Goal: Task Accomplishment & Management: Contribute content

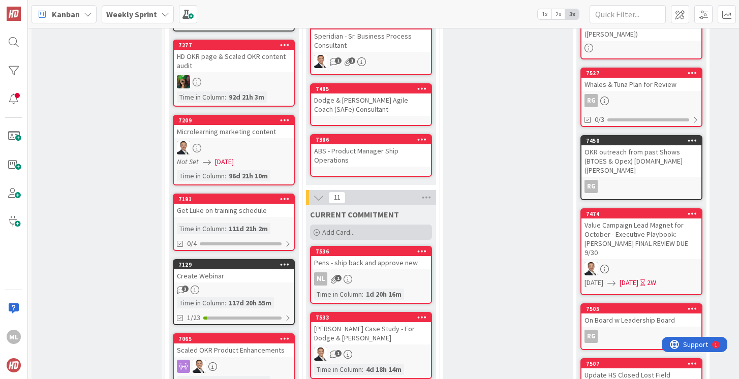
click at [337, 231] on span "Add Card..." at bounding box center [338, 232] width 33 height 9
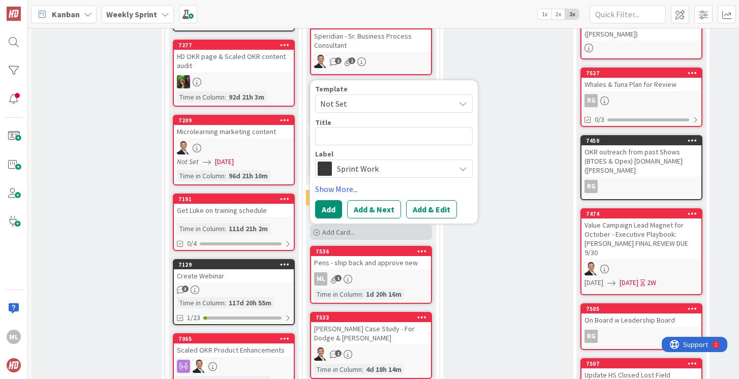
type textarea "x"
type textarea "REQUEST: Lastly, is it possible to put a DOWLOAD PDF link on each blog? Sometim…"
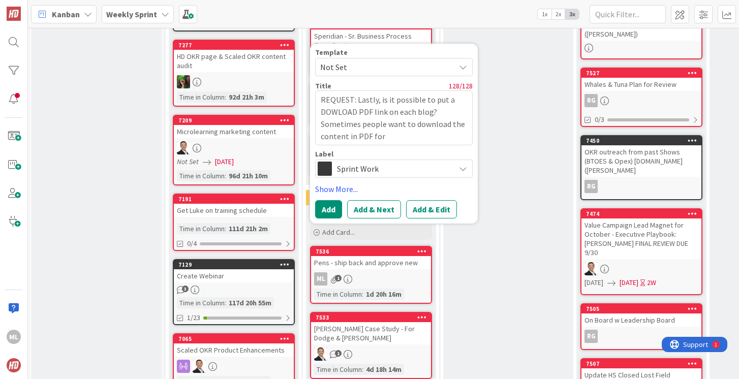
click at [352, 99] on textarea "REQUEST: Lastly, is it possible to put a DOWLOAD PDF link on each blog? Sometim…" at bounding box center [394, 117] width 158 height 55
drag, startPoint x: 321, startPoint y: 124, endPoint x: 402, endPoint y: 138, distance: 82.6
click at [402, 140] on textarea "REQUEST: Lastly, is it possible to put a DOWLOAD PDF link on each blog? Sometim…" at bounding box center [394, 117] width 158 height 55
type textarea "x"
type textarea "REQUEST: Lastly, is it possible to put a DOWLOAD PDF link on each blog?"
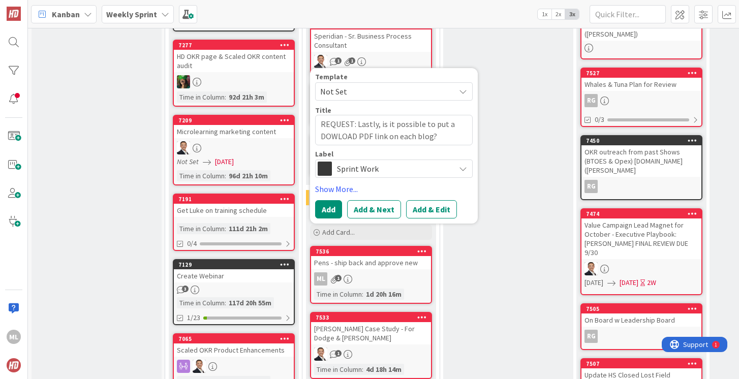
drag, startPoint x: 452, startPoint y: 125, endPoint x: 315, endPoint y: 128, distance: 137.3
click at [315, 128] on textarea "REQUEST: Lastly, is it possible to put a DOWLOAD PDF link on each blog?" at bounding box center [394, 130] width 158 height 30
type textarea "x"
type textarea "SDOWLOAD PDF link on each blog?"
type textarea "x"
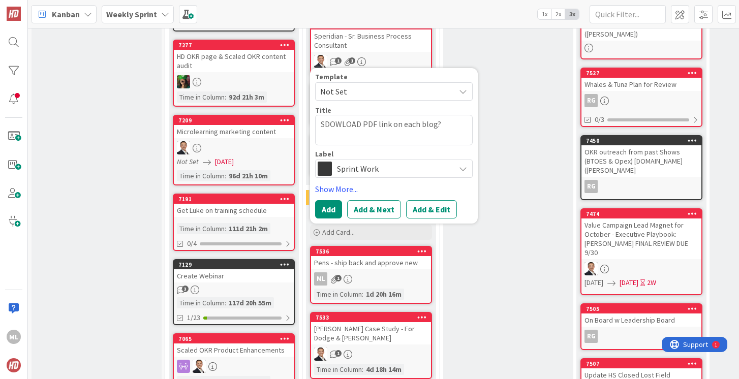
type textarea "StDOWLOAD PDF link on each blog?"
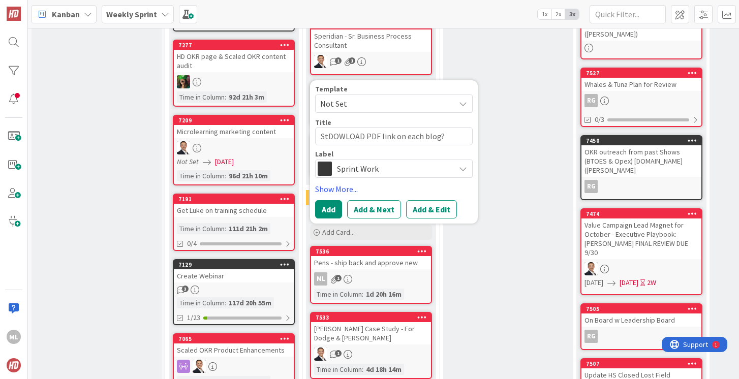
type textarea "x"
type textarea "StaDOWLOAD PDF link on each blog?"
type textarea "x"
type textarea "StacDOWLOAD PDF link on each blog?"
type textarea "x"
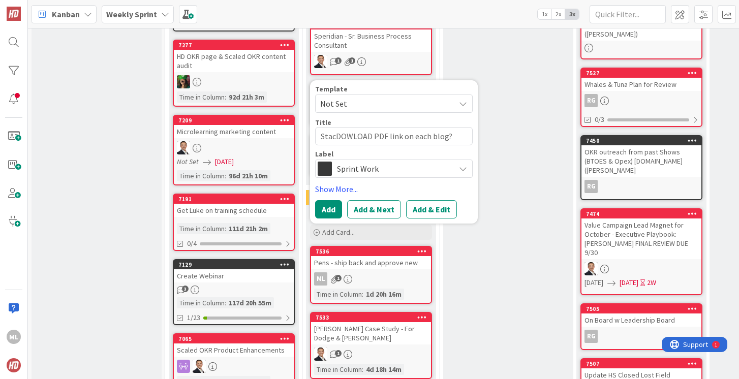
type textarea "StaceDOWLOAD PDF link on each blog?"
type textarea "x"
type textarea "StaceyDOWLOAD PDF link on each blog?"
type textarea "x"
type textarea "[PERSON_NAME] DOWLOAD PDF link on each blog?"
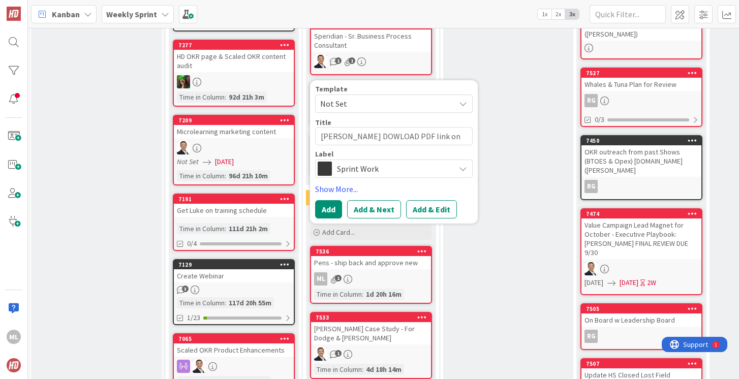
type textarea "x"
type textarea "[PERSON_NAME] ReDOWLOAD PDF link on each blog?"
type textarea "x"
type textarea "[PERSON_NAME] ReqDOWLOAD PDF link on each blog?"
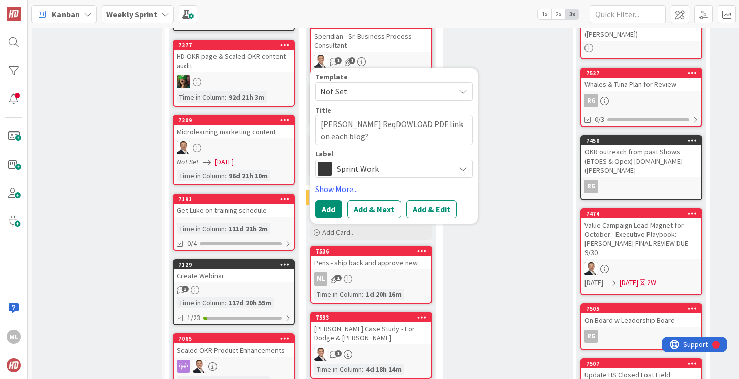
type textarea "x"
type textarea "[PERSON_NAME] RequDOWLOAD PDF link on each blog?"
type textarea "x"
type textarea "[PERSON_NAME] RequeDOWLOAD PDF link on each blog?"
type textarea "x"
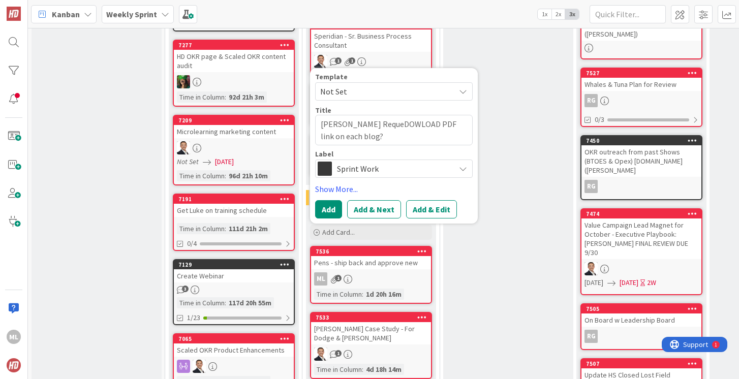
type textarea "[PERSON_NAME] PDF link on each blog?"
type textarea "x"
type textarea "[PERSON_NAME] RequestDOWLOAD PDF link on each blog?"
type textarea "x"
type textarea "[PERSON_NAME] Request:DOWLOAD PDF link on each blog?"
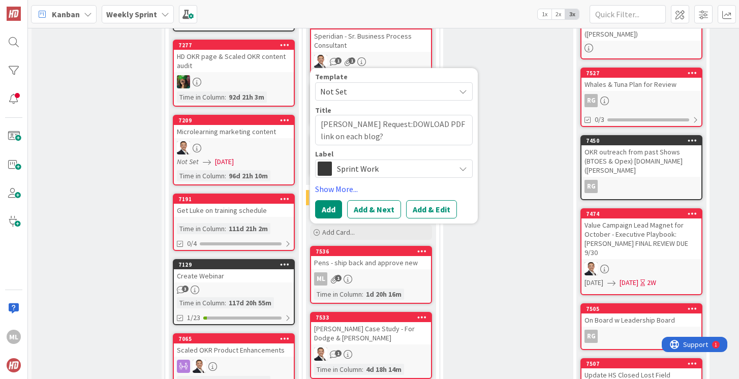
type textarea "x"
type textarea "[PERSON_NAME] Request: DOWLOAD PDF link on each blog?"
type textarea "x"
type textarea "[PERSON_NAME] Request: DOWLOAD PDF link on each blog?"
type textarea "x"
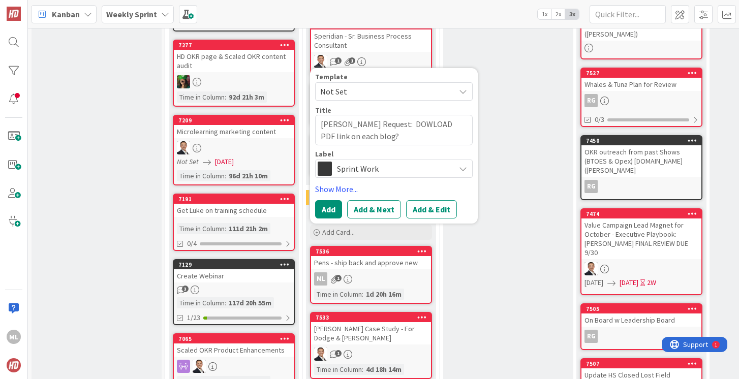
type textarea "[PERSON_NAME] Request: PDOWLOAD PDF link on each blog?"
type textarea "x"
type textarea "[PERSON_NAME] Request: PuDOWLOAD PDF link on each blog?"
type textarea "x"
type textarea "[PERSON_NAME] Request: PutDOWLOAD PDF link on each blog?"
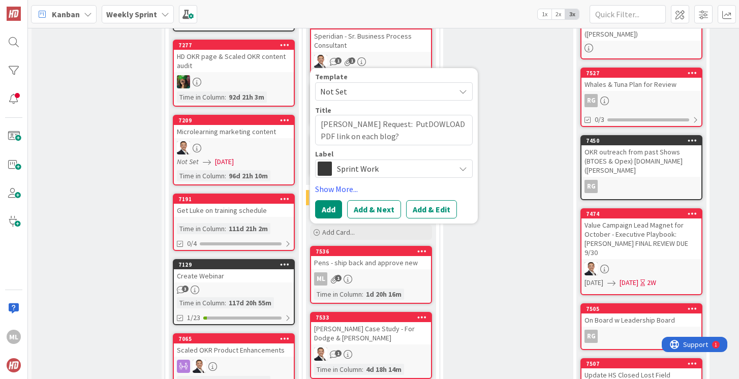
type textarea "x"
type textarea "[PERSON_NAME] Request: Put DOWLOAD PDF link on each blog?"
type textarea "x"
type textarea "[PERSON_NAME] Request: Put aDOWLOAD PDF link on each blog?"
type textarea "x"
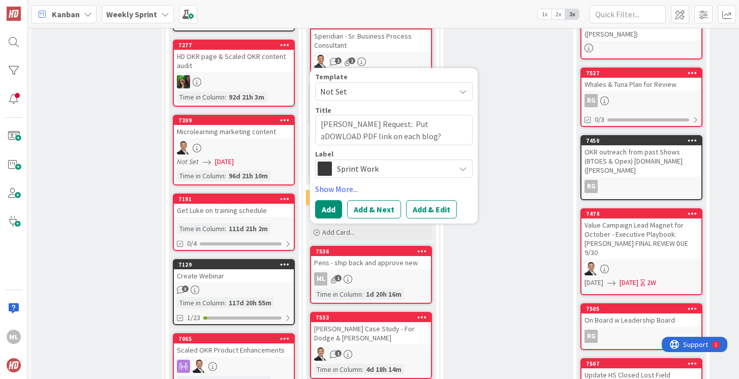
type textarea "[PERSON_NAME] Request: Put a DOWLOAD PDF link on each blog?"
type textarea "x"
type textarea "[PERSON_NAME] Request: Put a DOWNLOAD PDF link on each blog?"
type textarea "x"
type textarea "[PERSON_NAME] Request: Put a DOWNLOAD PDF link on each blog? T"
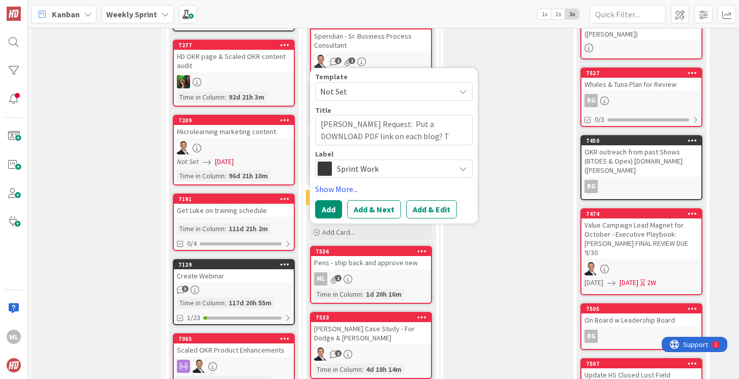
type textarea "x"
type textarea "[PERSON_NAME] Request: Put a DOWNLOAD PDF link on each blog? Te"
type textarea "x"
type textarea "[PERSON_NAME] Request: Put a DOWNLOAD PDF link on each blog? Tem"
type textarea "x"
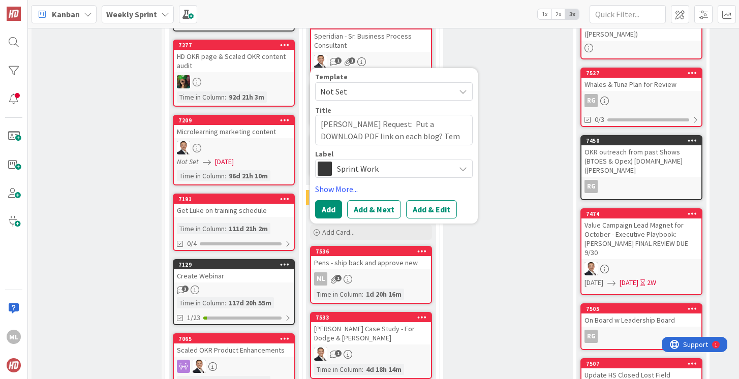
type textarea "[PERSON_NAME] Request: Put a DOWNLOAD PDF link on each blog? Temp"
type textarea "x"
type textarea "[PERSON_NAME] Request: Put a DOWNLOAD PDF link on each blog? Templ"
type textarea "x"
type textarea "[PERSON_NAME] Request: Put a DOWNLOAD PDF link on each blog? [GEOGRAPHIC_DATA]"
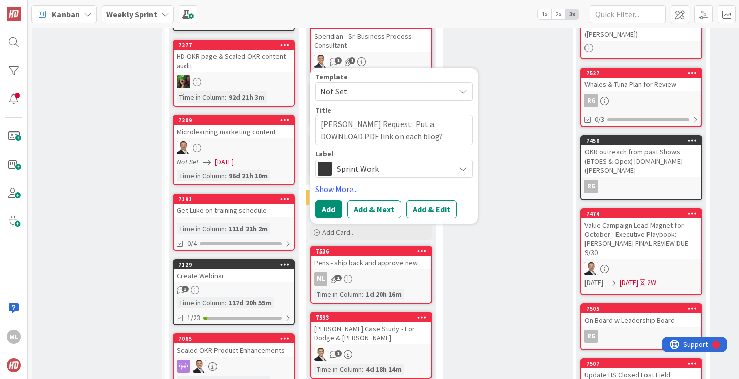
type textarea "x"
type textarea "[PERSON_NAME] Request: Put a DOWNLOAD PDF link on each blog? Templat"
type textarea "x"
type textarea "[PERSON_NAME] Request: Put a DOWNLOAD PDF link on each blog? Template"
type textarea "x"
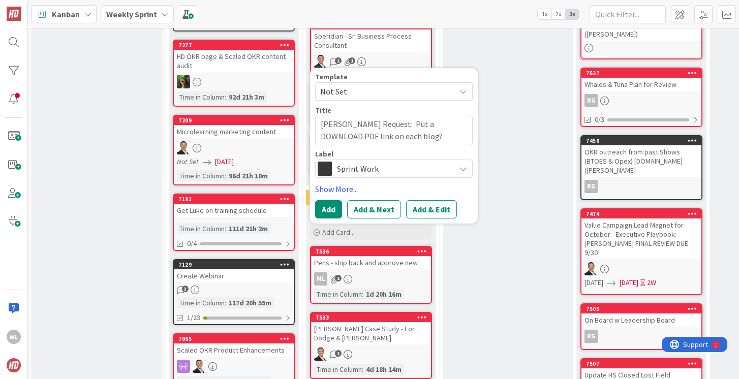
type textarea "[PERSON_NAME] Request: Put a DOWNLOAD PDF link on each blog? Template?"
type textarea "x"
type textarea "[PERSON_NAME] Request: Put a DOWNLOAD PDF link on each blog? Template?"
type textarea "x"
type textarea "[PERSON_NAME] Request: Put a DOWNLOAD PDF link on each blog? Template?"
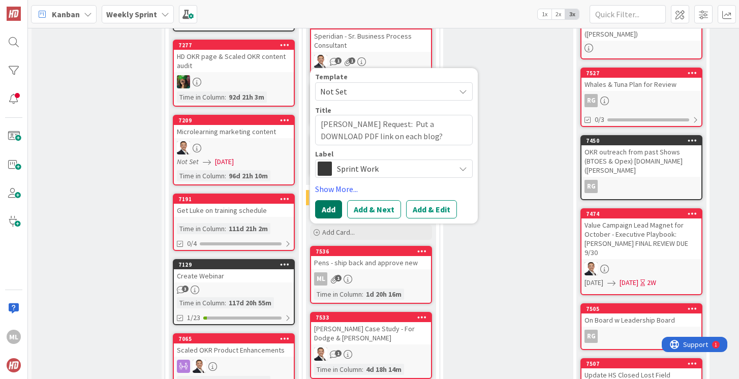
click at [326, 215] on button "Add" at bounding box center [328, 209] width 27 height 18
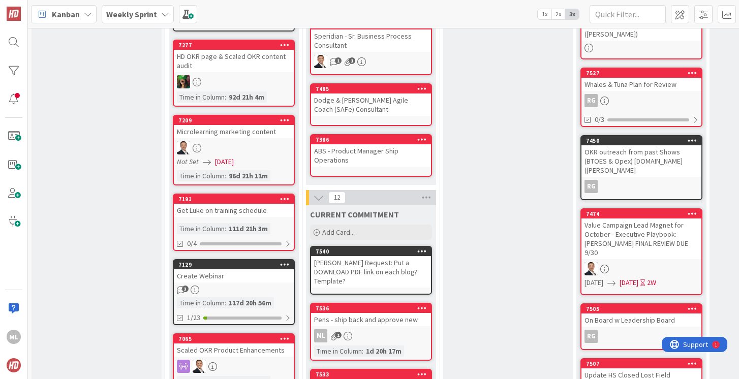
click at [364, 315] on div "Pens - ship back and approve new" at bounding box center [371, 319] width 120 height 13
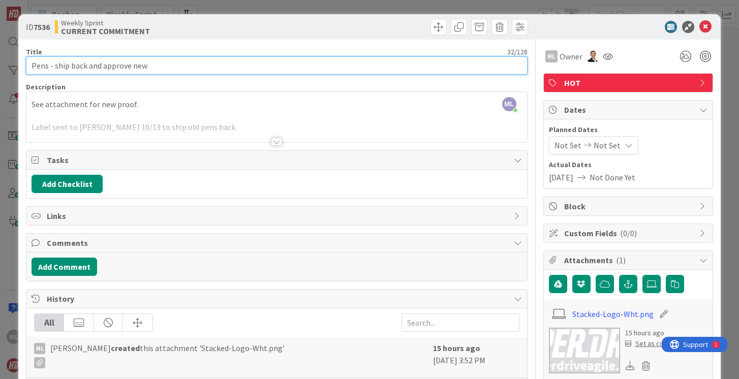
drag, startPoint x: 88, startPoint y: 66, endPoint x: 156, endPoint y: 68, distance: 67.6
click at [156, 68] on input "Pens - ship back and approve new" at bounding box center [276, 65] width 501 height 18
type input "Pens - ship back - AI file provided to Canary on 10/14."
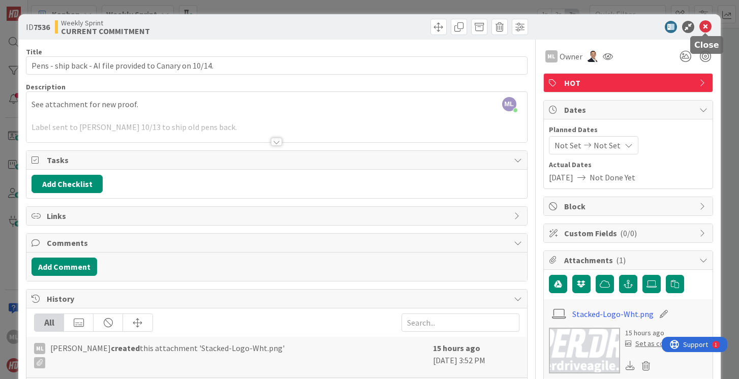
click at [706, 24] on icon at bounding box center [705, 27] width 12 height 12
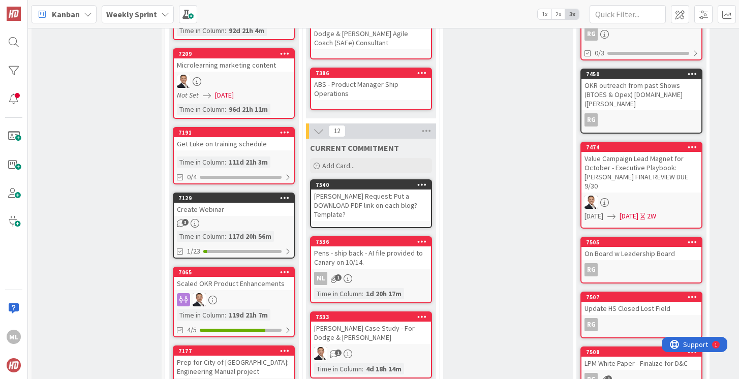
scroll to position [365, 0]
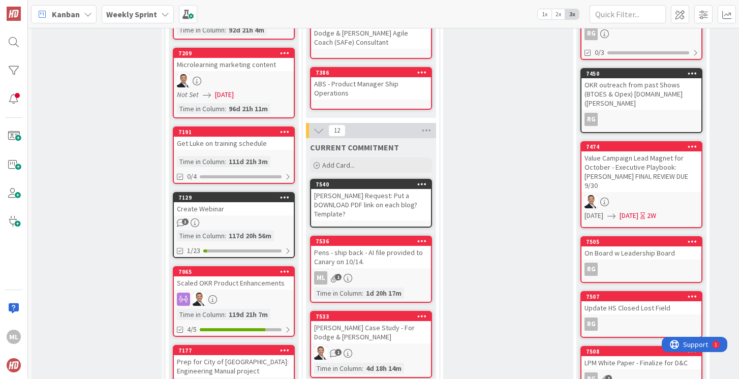
click at [386, 204] on div "[PERSON_NAME] Request: Put a DOWNLOAD PDF link on each blog? Template?" at bounding box center [371, 205] width 120 height 32
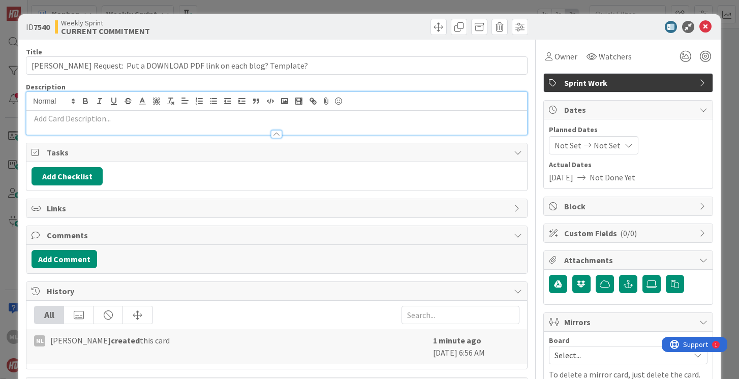
click at [86, 106] on div at bounding box center [276, 113] width 500 height 43
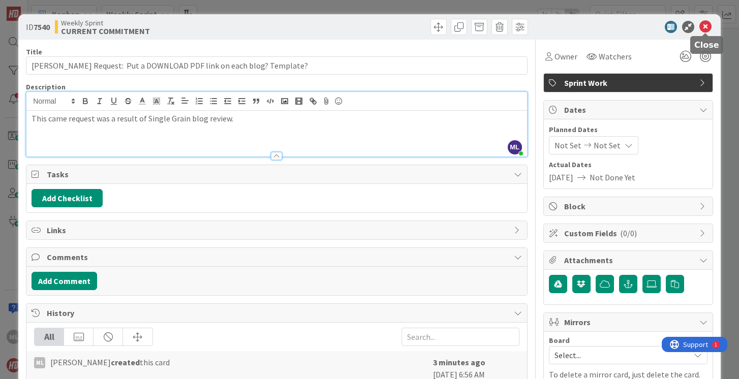
click at [706, 27] on icon at bounding box center [705, 27] width 12 height 12
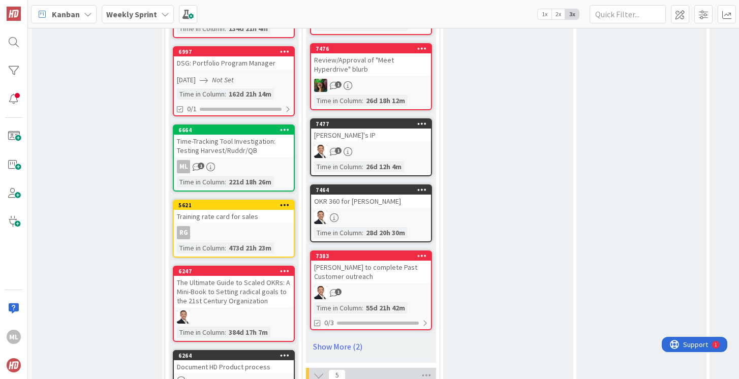
scroll to position [967, 0]
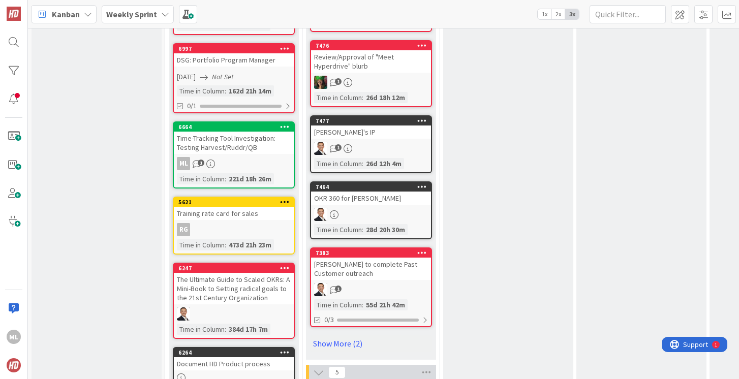
click at [145, 11] on b "Weekly Sprint" at bounding box center [131, 14] width 51 height 10
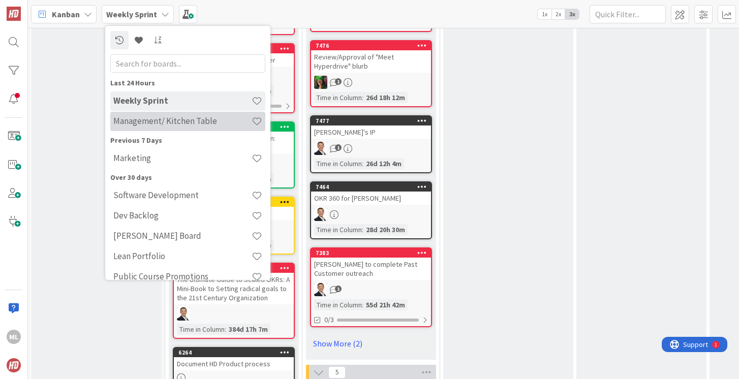
click at [160, 121] on h4 "Management/ Kitchen Table" at bounding box center [182, 121] width 138 height 10
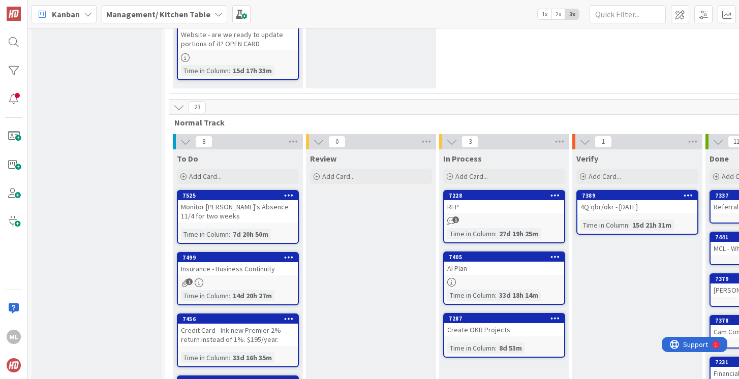
scroll to position [188, 0]
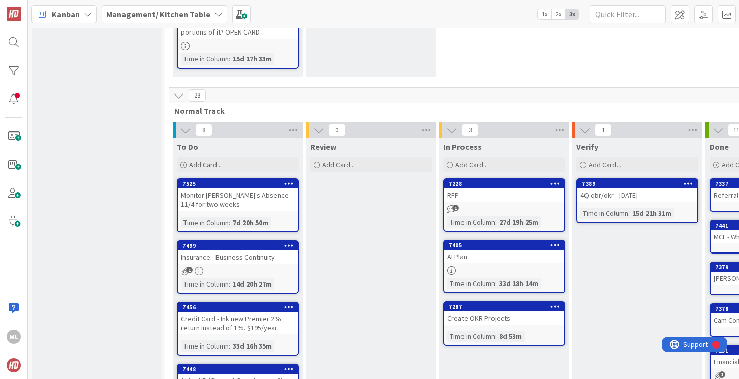
click at [255, 265] on div "7499 Insurance - Business Continuity 1 Time in [GEOGRAPHIC_DATA] : 14d 20h 27m" at bounding box center [238, 266] width 122 height 53
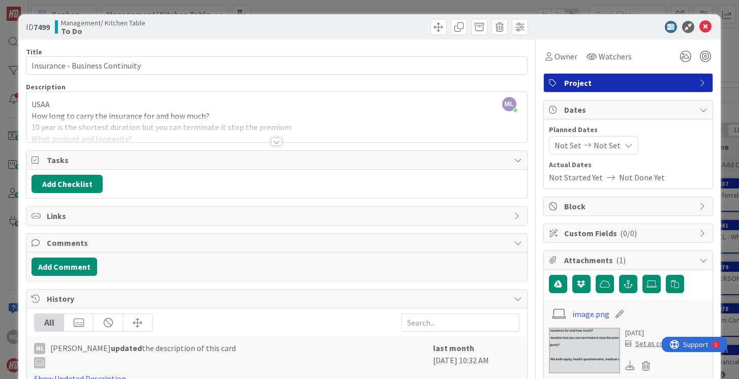
click at [278, 139] on div at bounding box center [276, 142] width 11 height 8
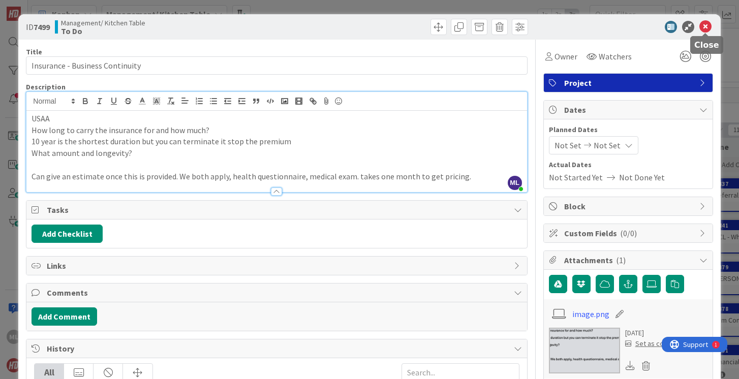
click at [706, 27] on icon at bounding box center [705, 27] width 12 height 12
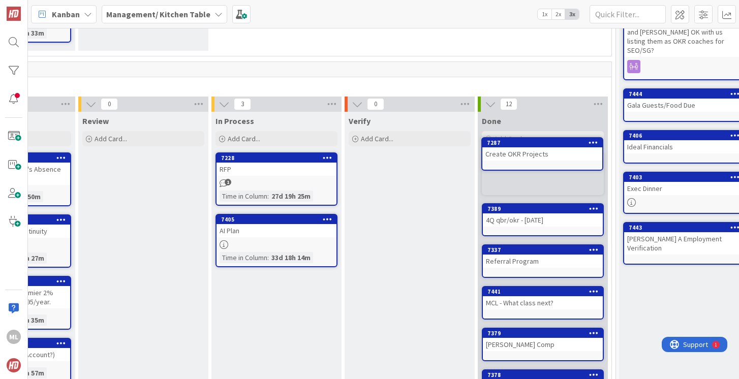
scroll to position [208, 228]
